Goal: Information Seeking & Learning: Learn about a topic

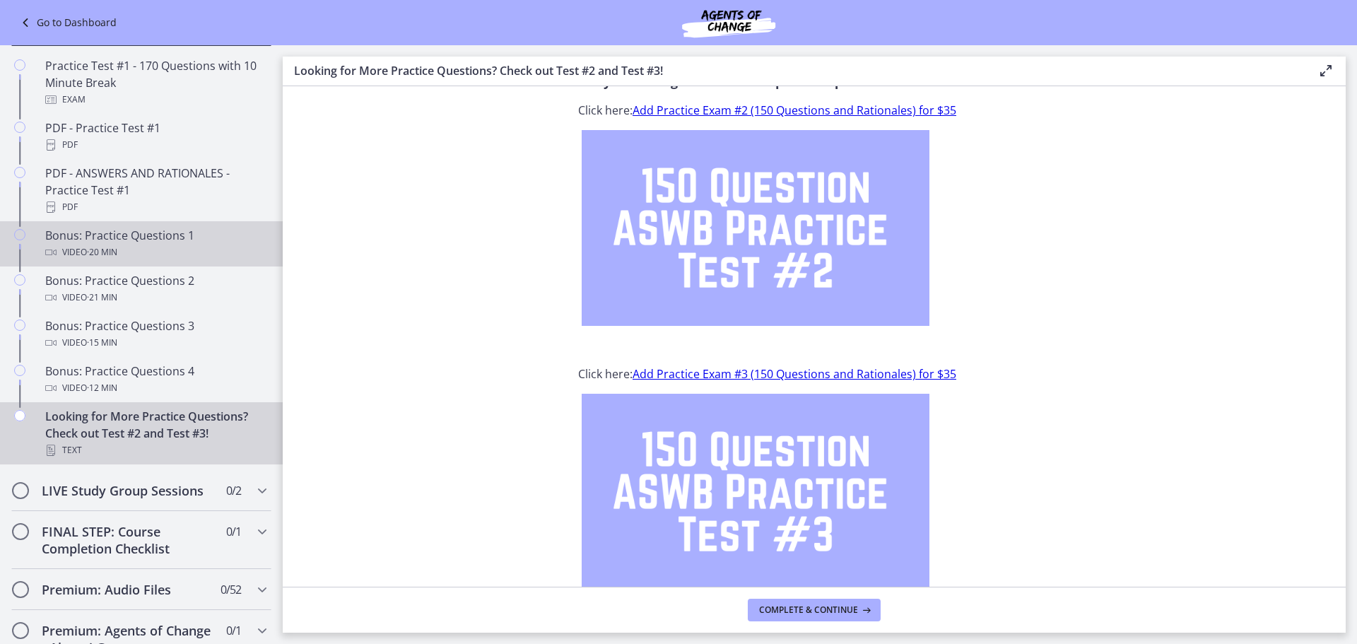
scroll to position [1017, 0]
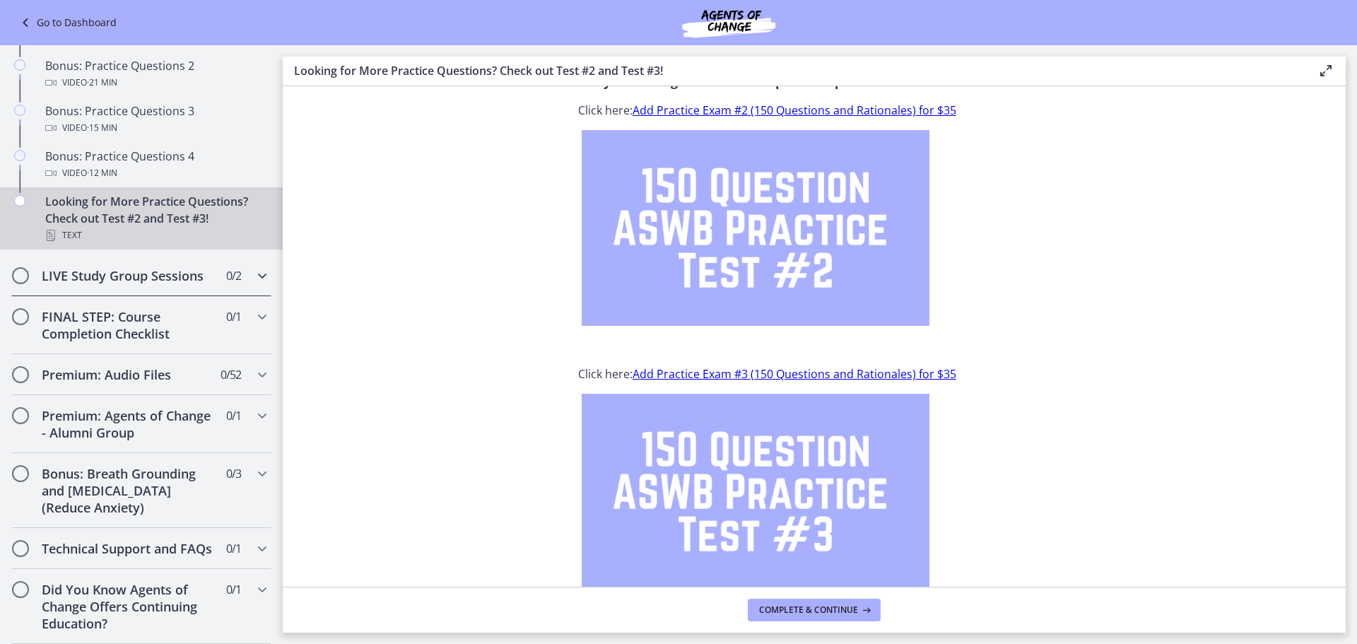
click at [254, 267] on icon "Chapters" at bounding box center [262, 275] width 17 height 17
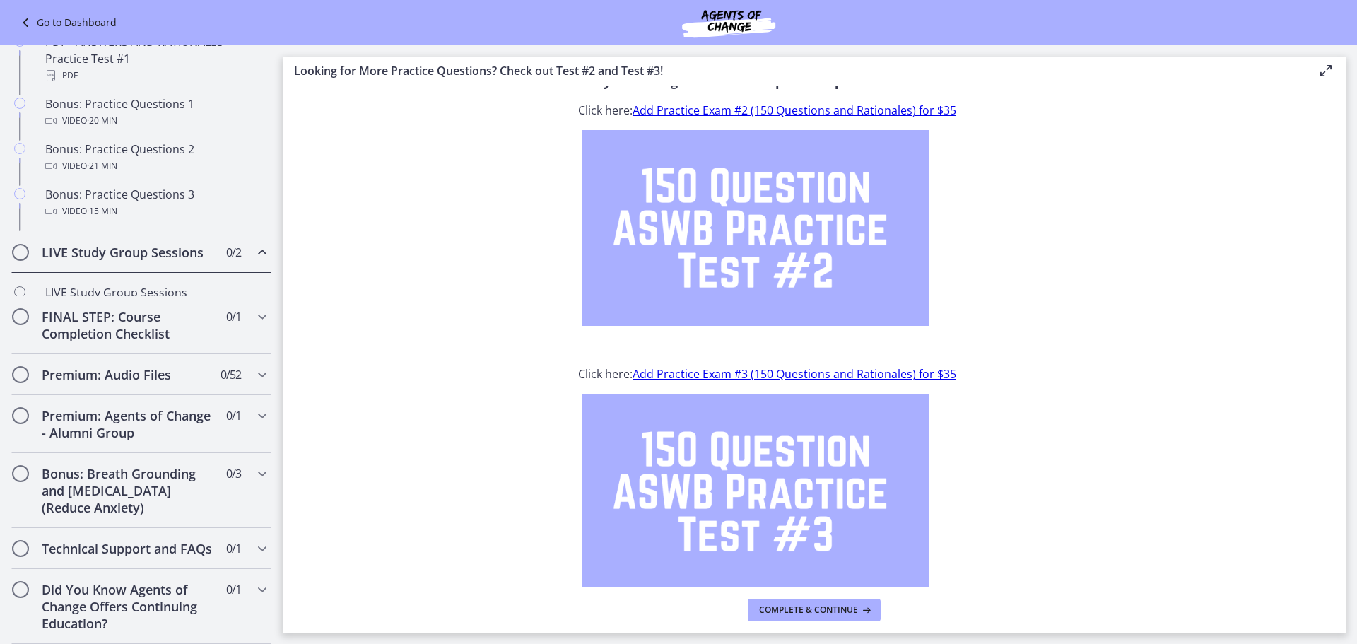
scroll to position [695, 0]
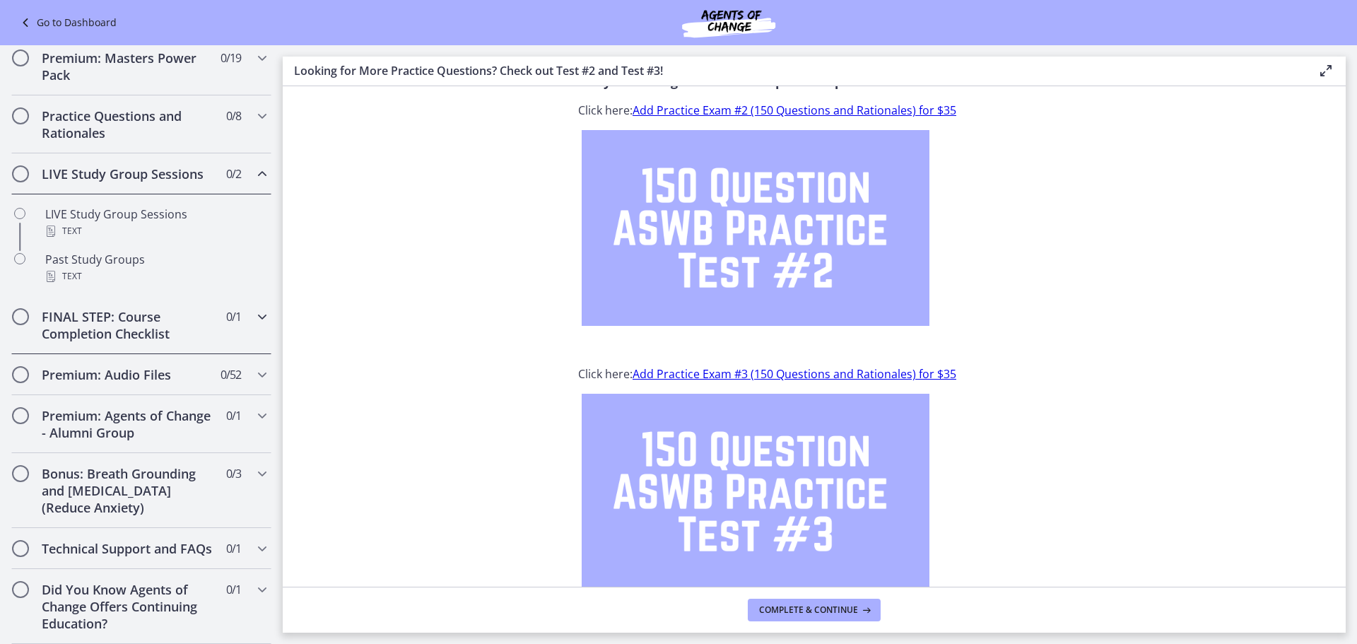
click at [240, 305] on div "FINAL STEP: Course Completion Checklist 0 / 1 Completed" at bounding box center [141, 325] width 260 height 58
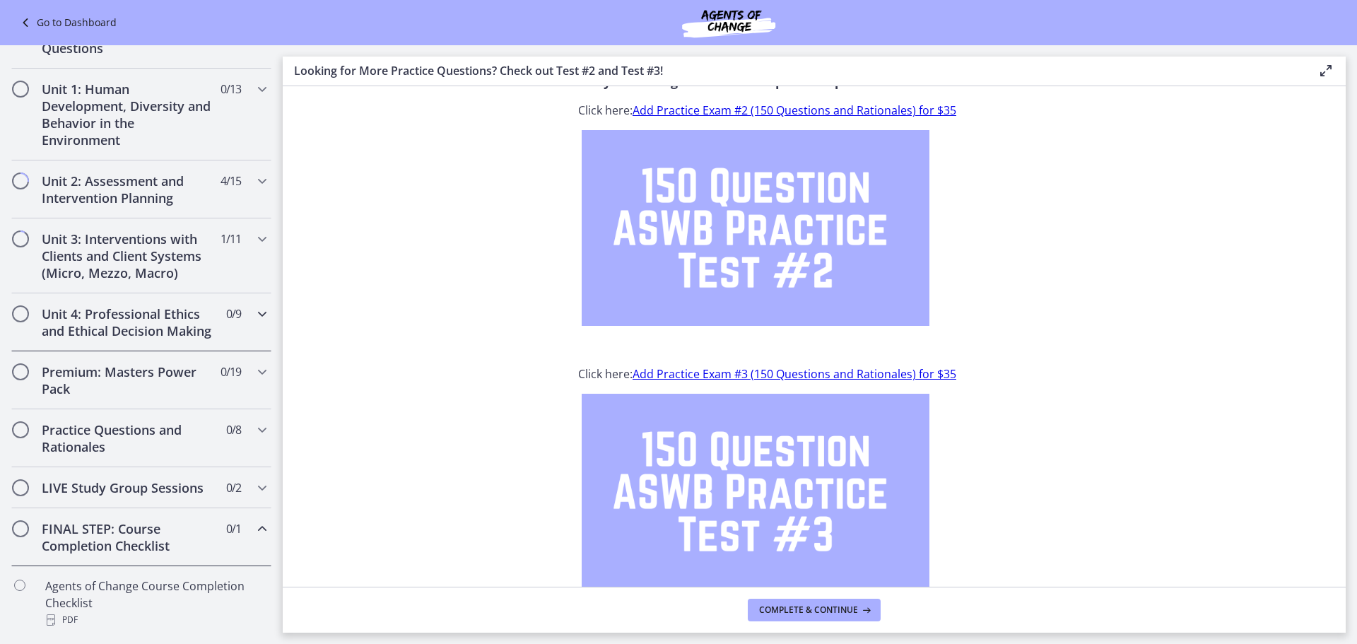
scroll to position [384, 0]
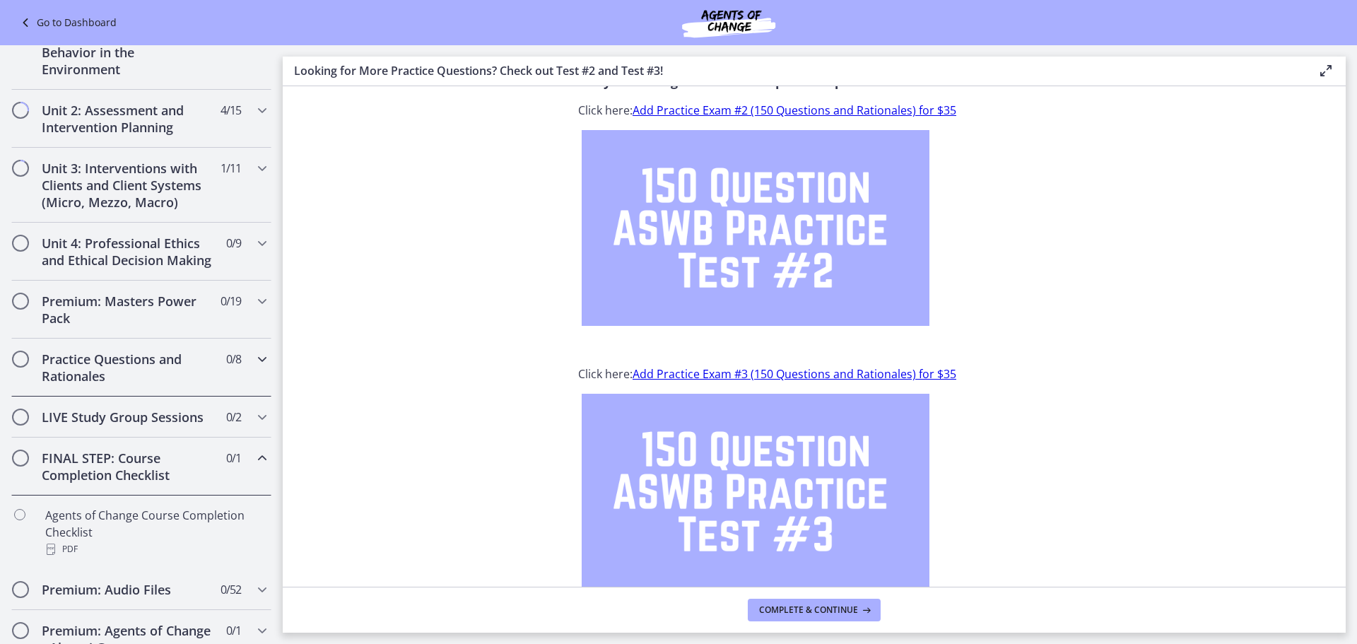
click at [153, 384] on h2 "Practice Questions and Rationales" at bounding box center [128, 367] width 172 height 34
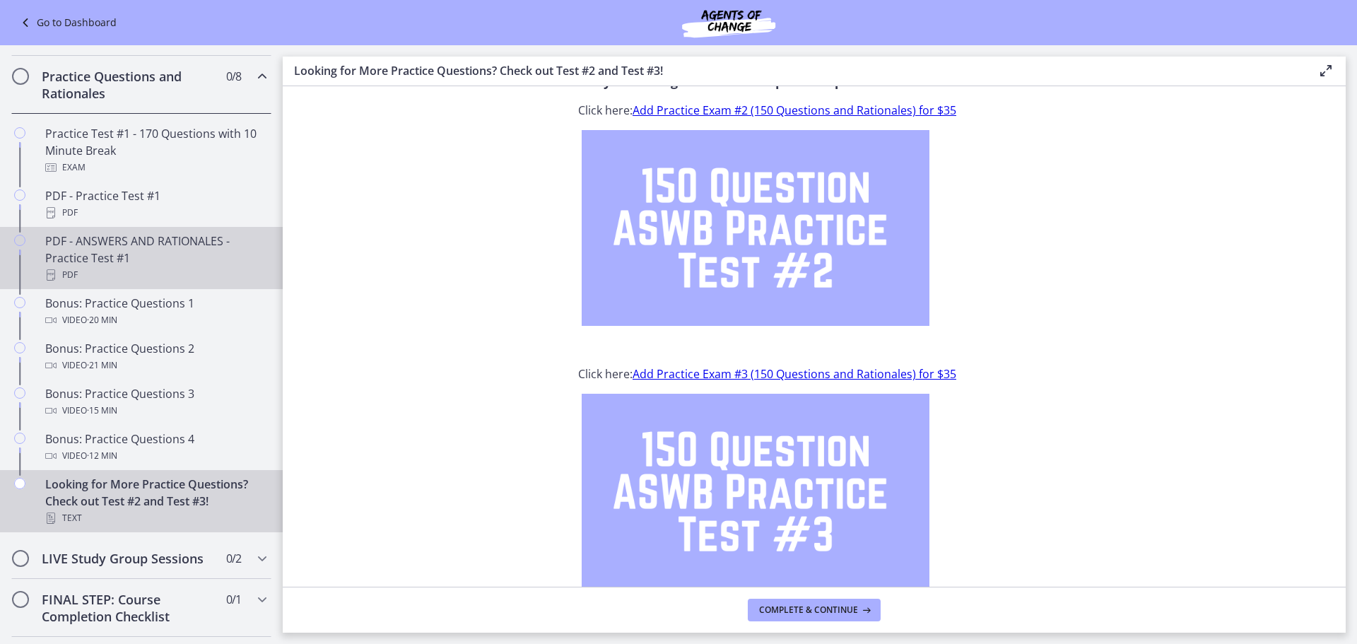
scroll to position [596, 0]
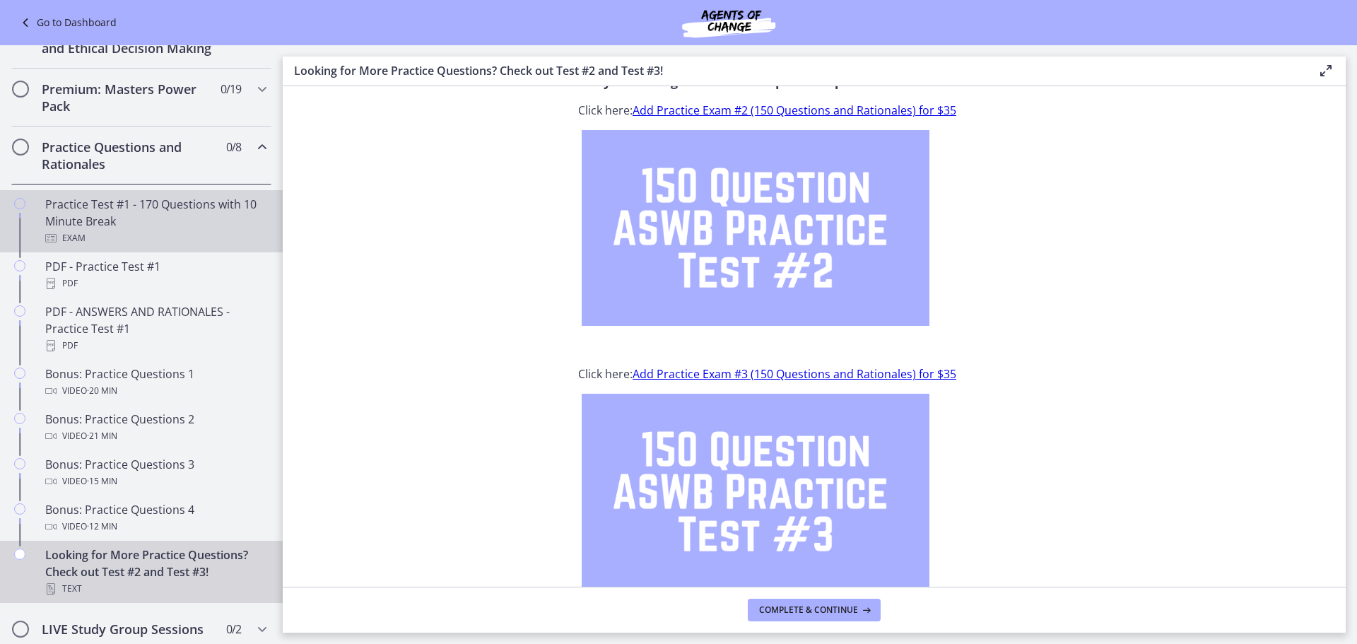
click at [174, 247] on div "Practice Test #1 - 170 Questions with 10 Minute Break Exam" at bounding box center [155, 221] width 220 height 51
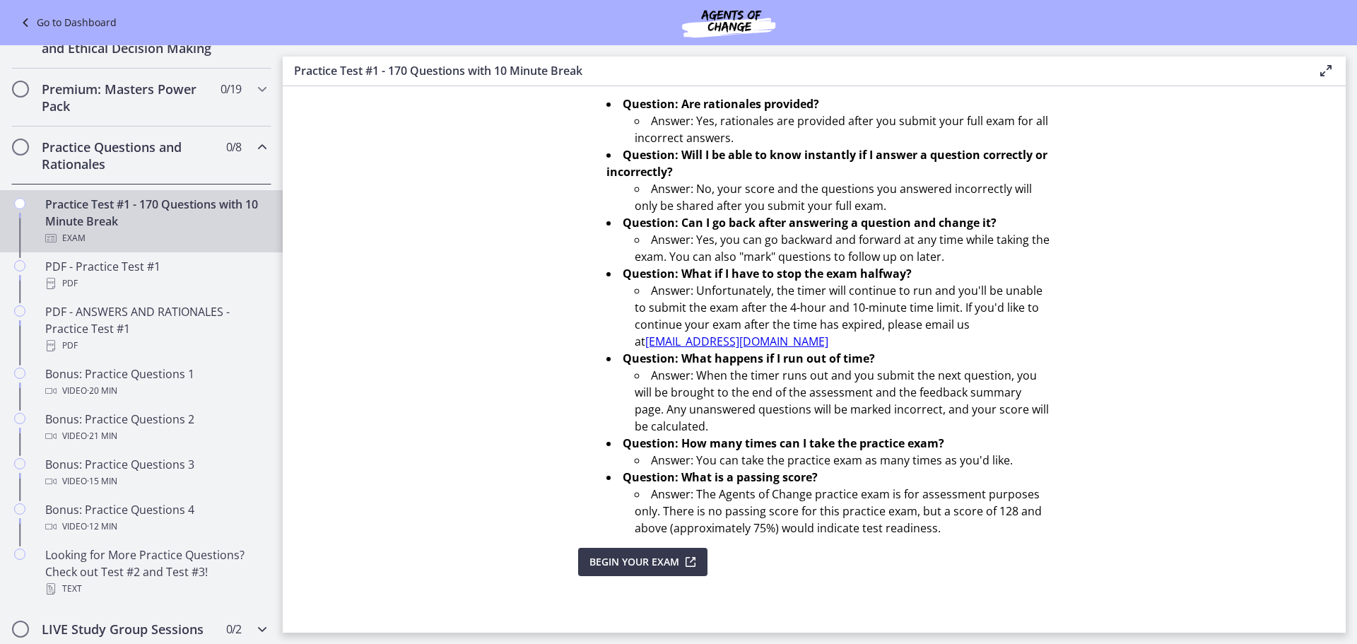
scroll to position [950, 0]
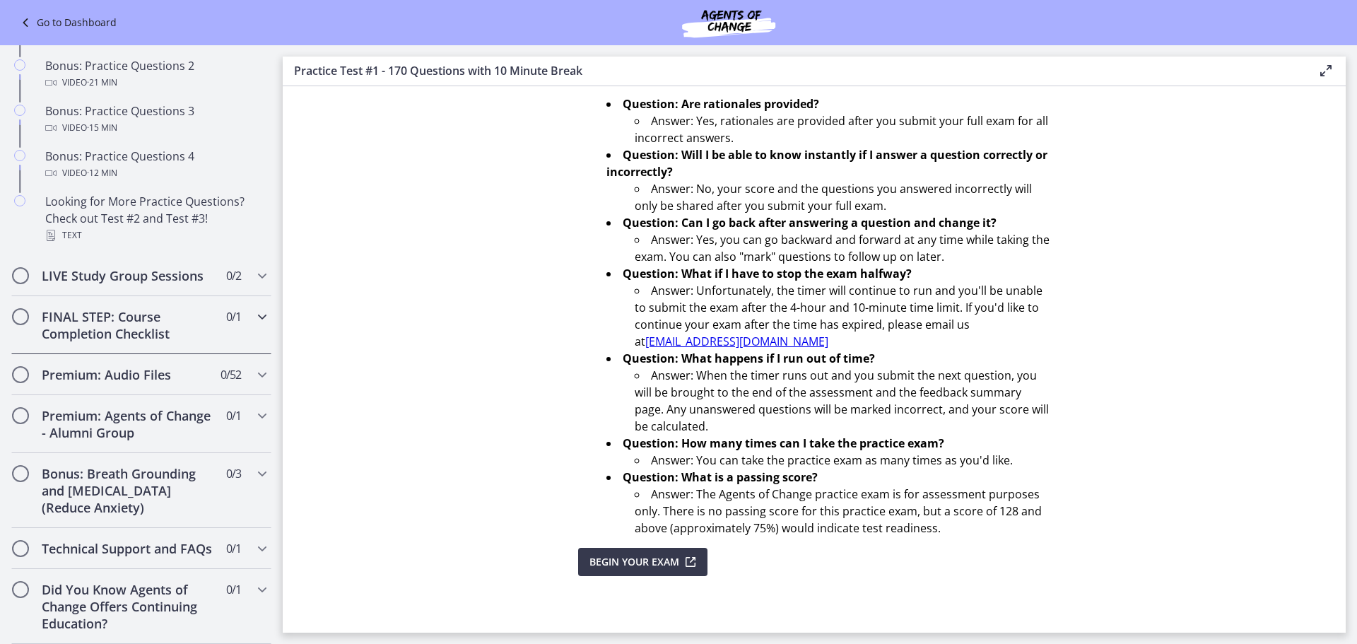
click at [126, 342] on h2 "FINAL STEP: Course Completion Checklist" at bounding box center [128, 325] width 172 height 34
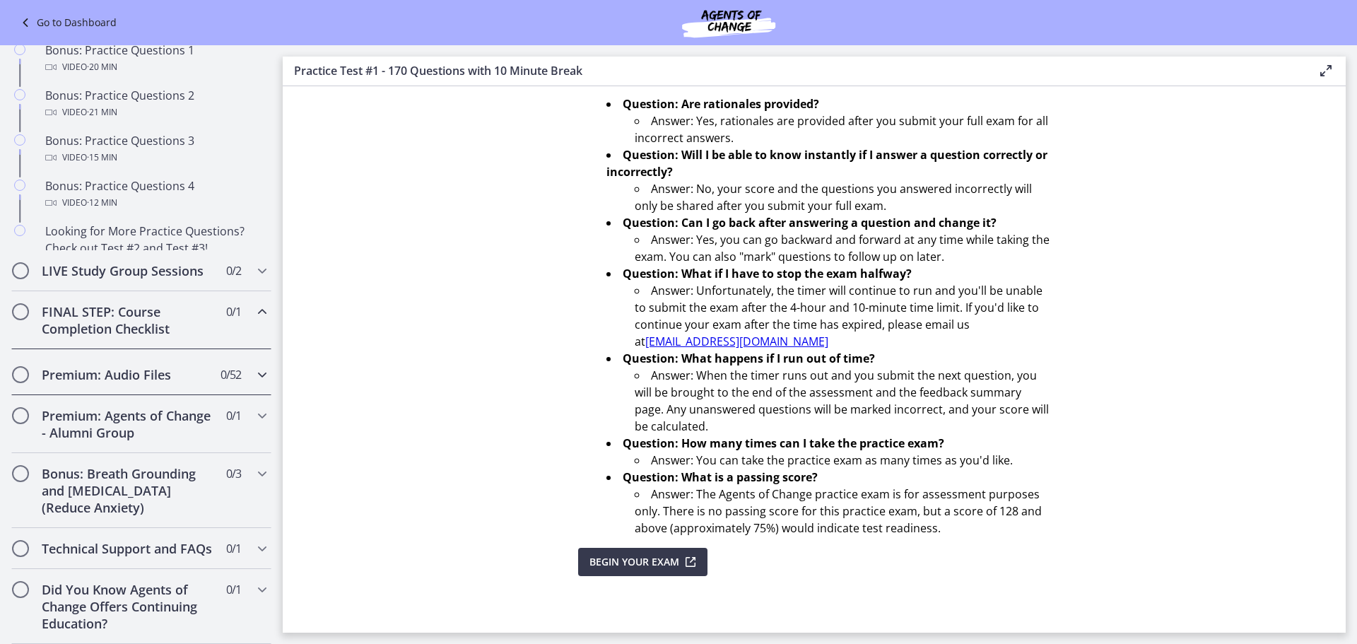
scroll to position [667, 0]
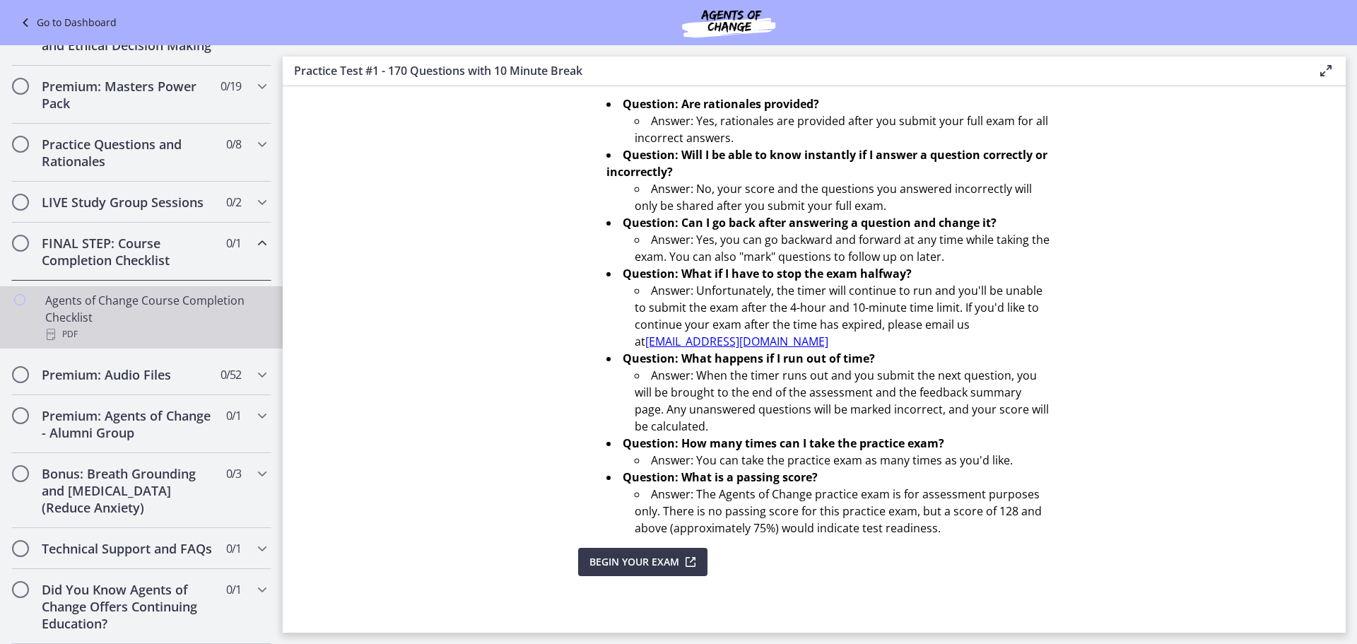
click at [98, 303] on div "Agents of Change Course Completion Checklist PDF" at bounding box center [155, 317] width 220 height 51
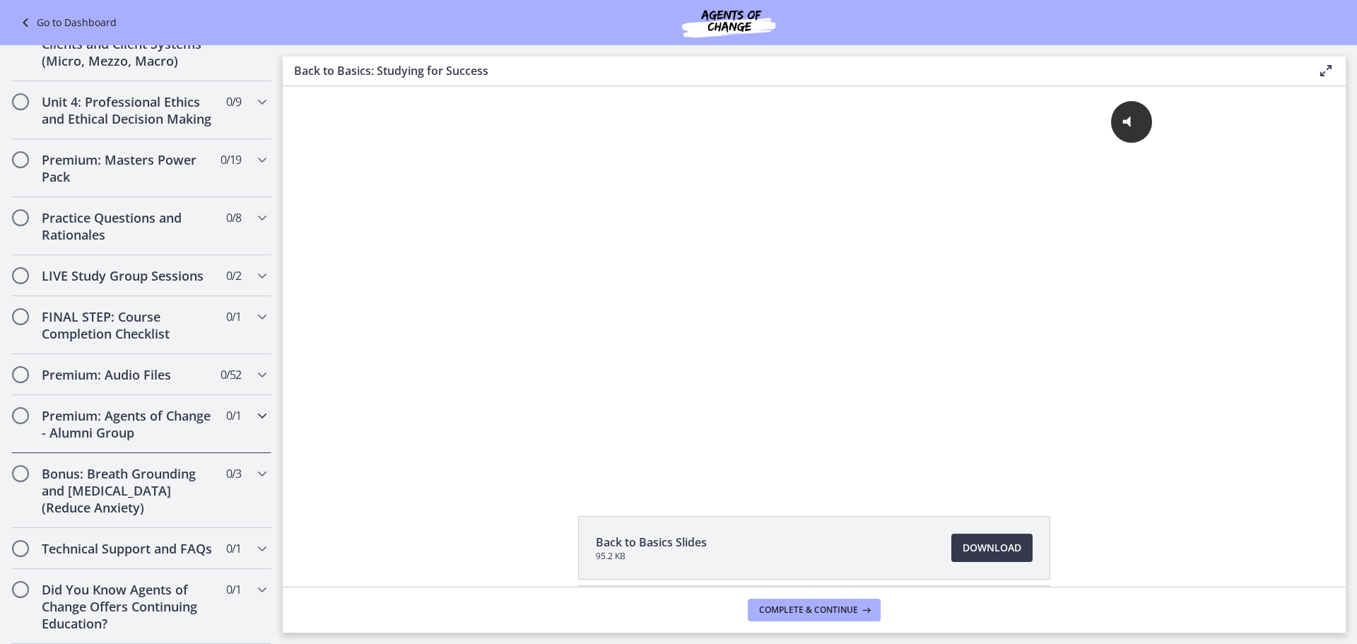
scroll to position [1153, 0]
click at [254, 407] on icon "Chapters" at bounding box center [262, 415] width 17 height 17
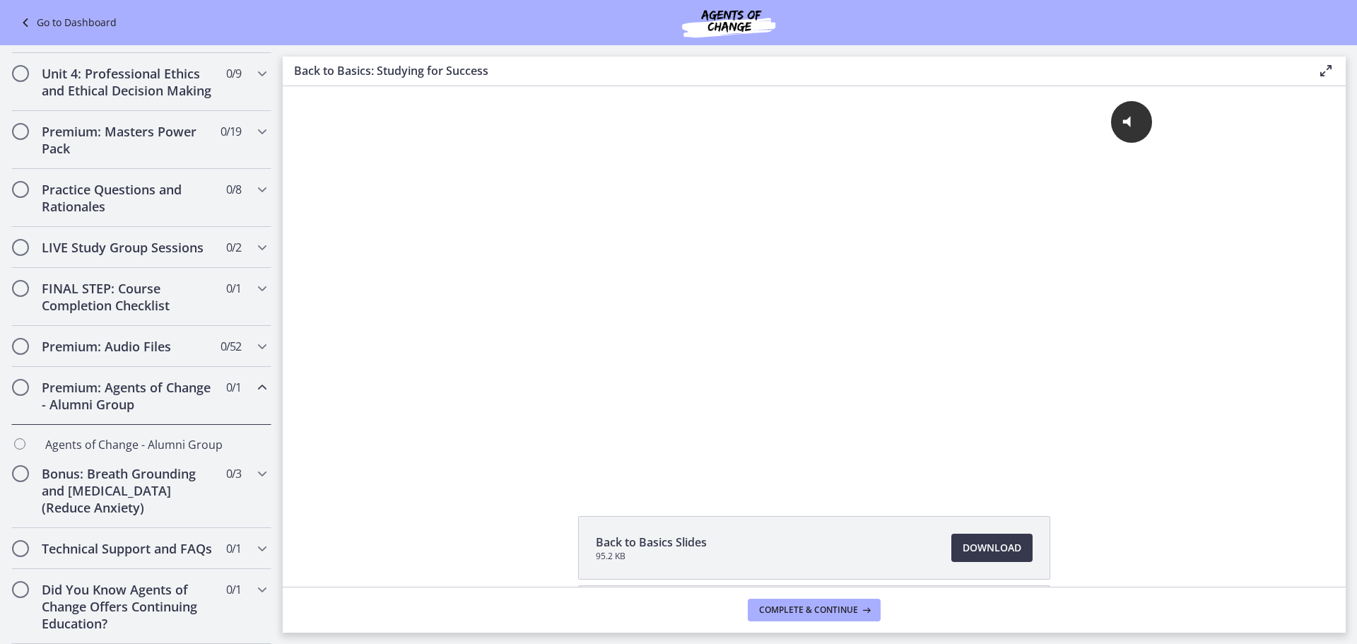
scroll to position [594, 0]
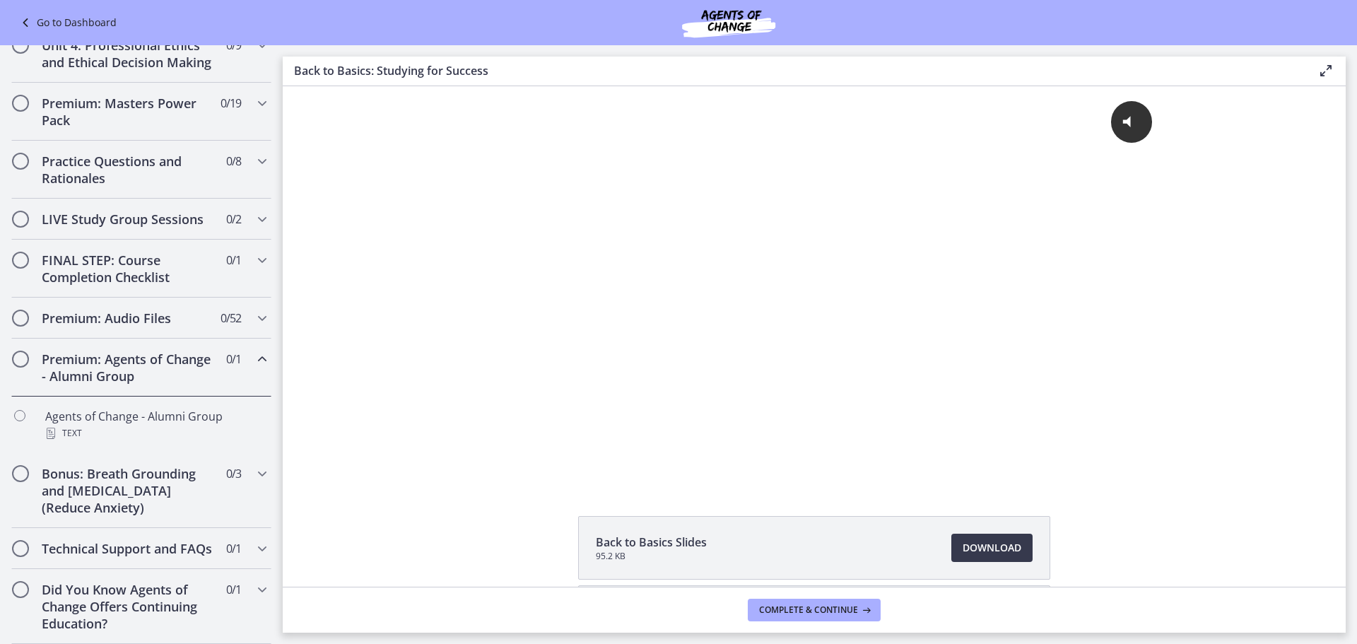
click at [254, 367] on icon "Chapters" at bounding box center [262, 358] width 17 height 17
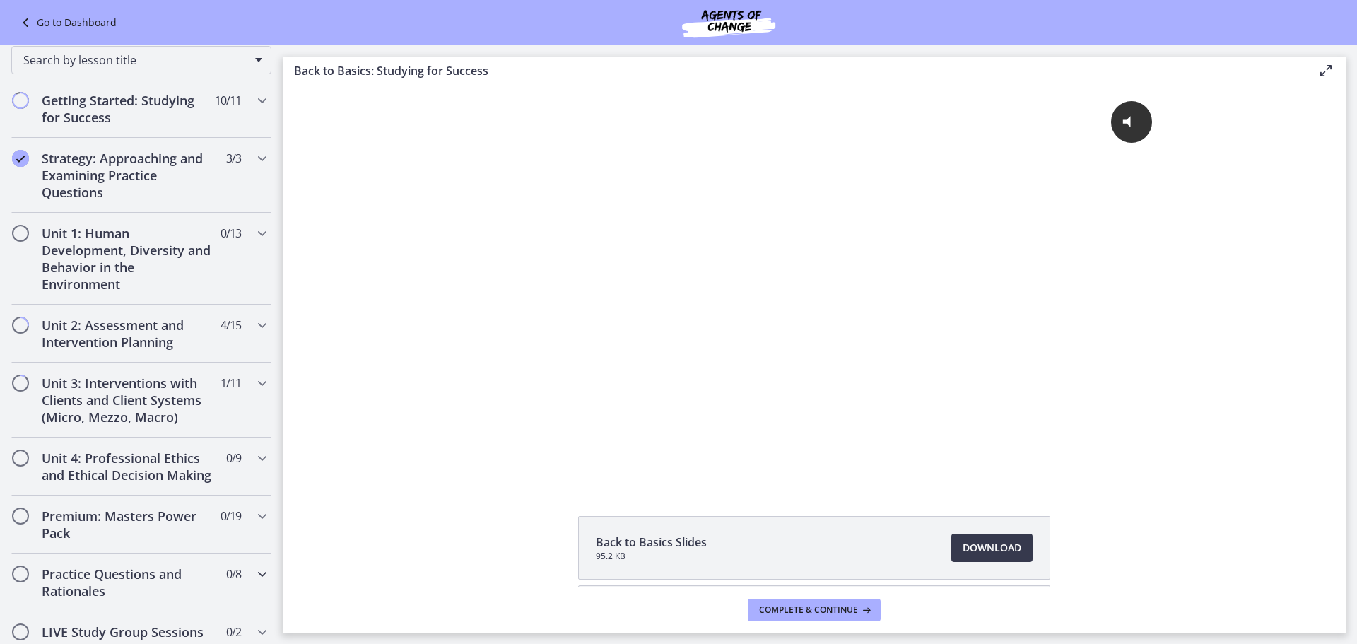
scroll to position [311, 0]
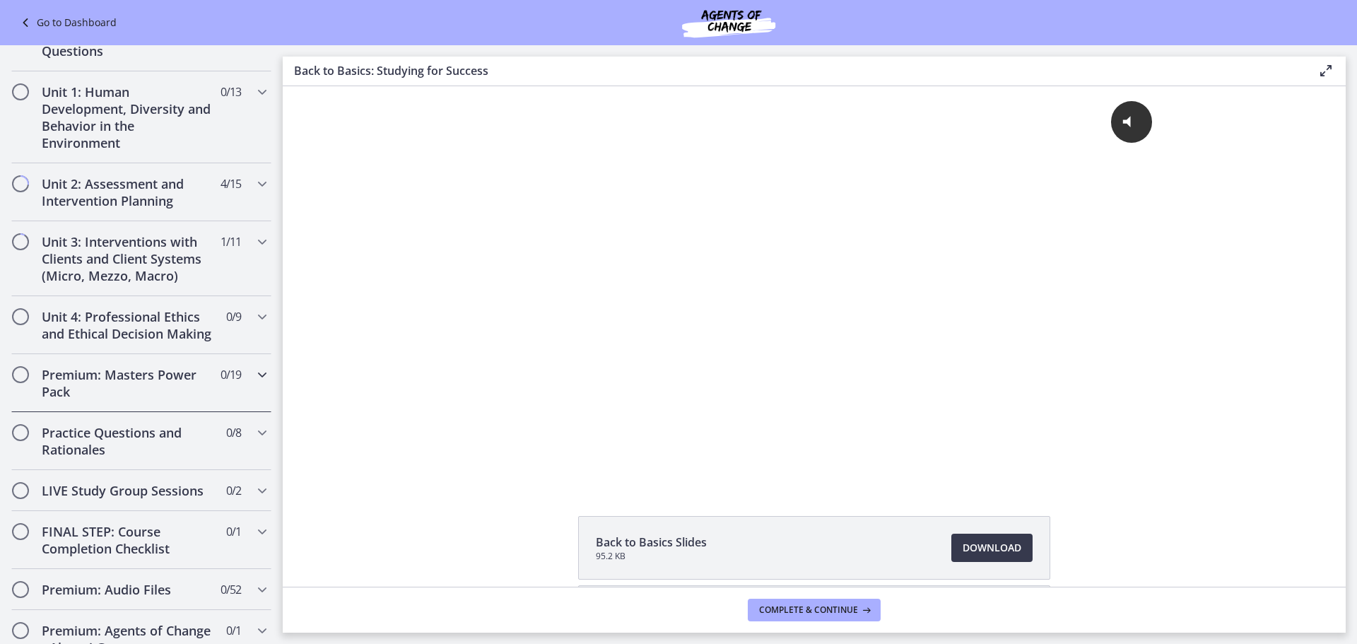
click at [160, 400] on h2 "Premium: Masters Power Pack" at bounding box center [128, 383] width 172 height 34
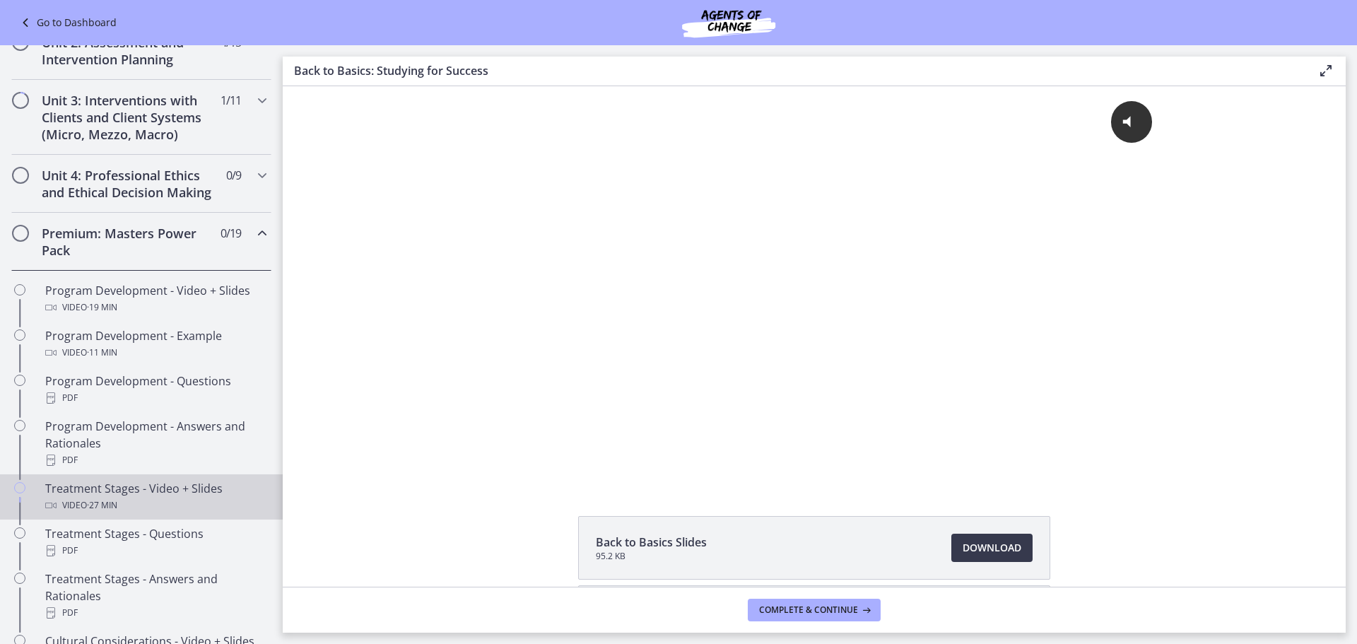
scroll to position [523, 0]
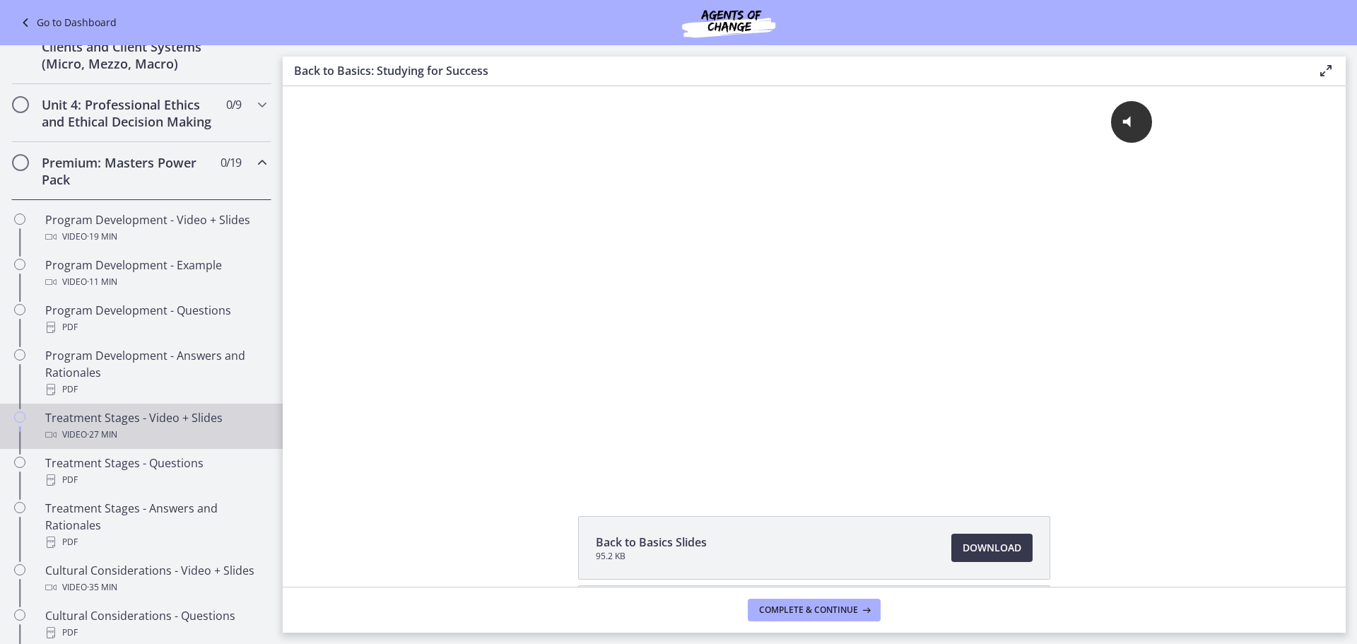
click at [143, 443] on div "Video · 27 min" at bounding box center [155, 434] width 220 height 17
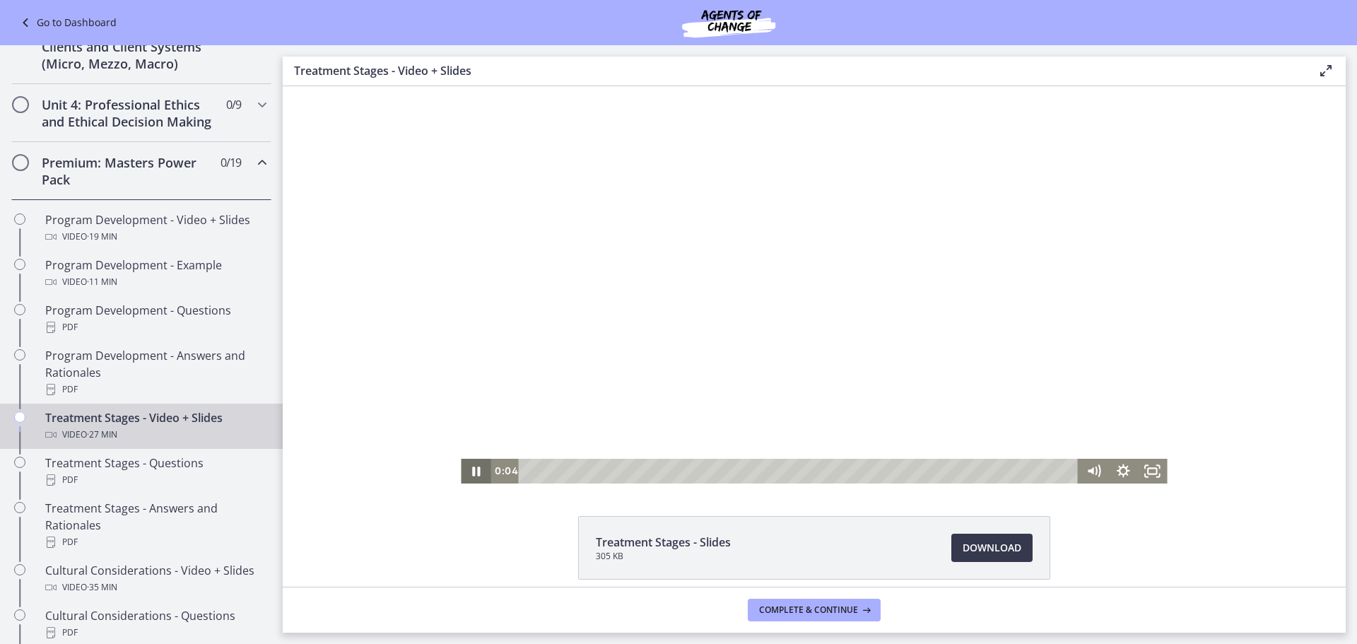
click at [480, 473] on icon "Pause" at bounding box center [476, 471] width 30 height 25
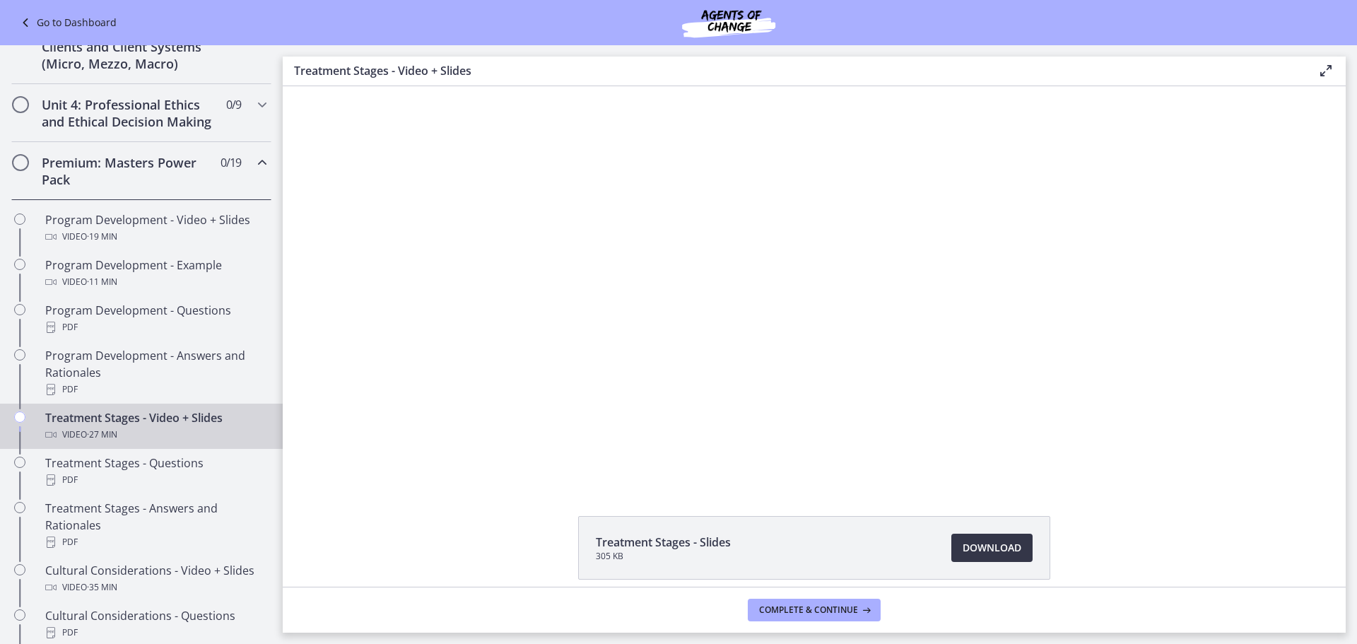
click at [954, 553] on link "Download Opens in a new window" at bounding box center [991, 547] width 81 height 28
